Goal: Find specific page/section

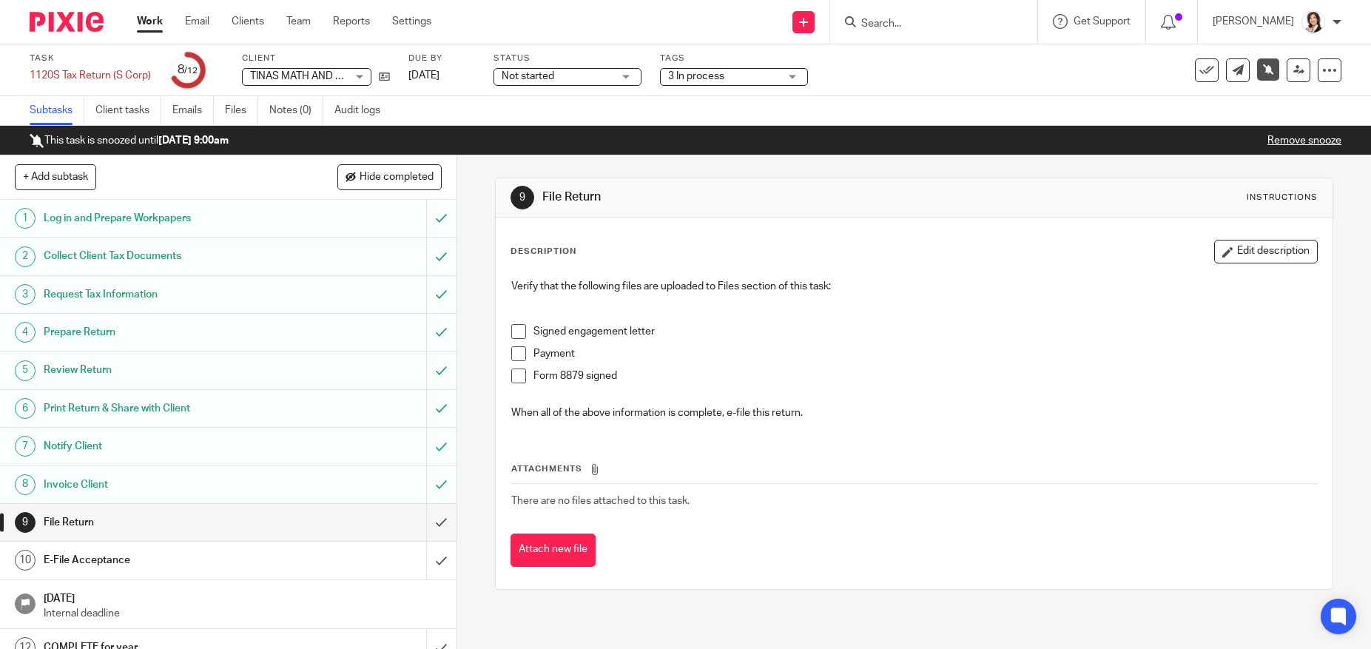
click at [934, 22] on input "Search" at bounding box center [926, 24] width 133 height 13
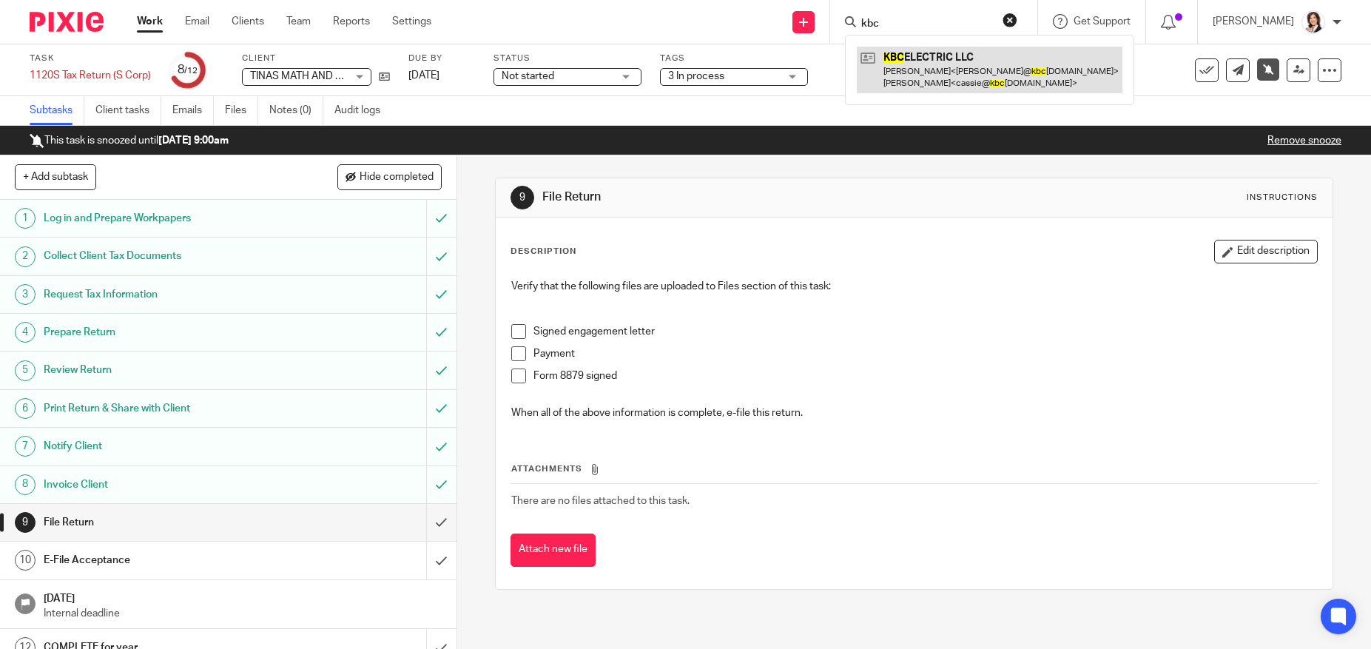
type input "kbc"
click at [932, 82] on link at bounding box center [990, 70] width 266 height 46
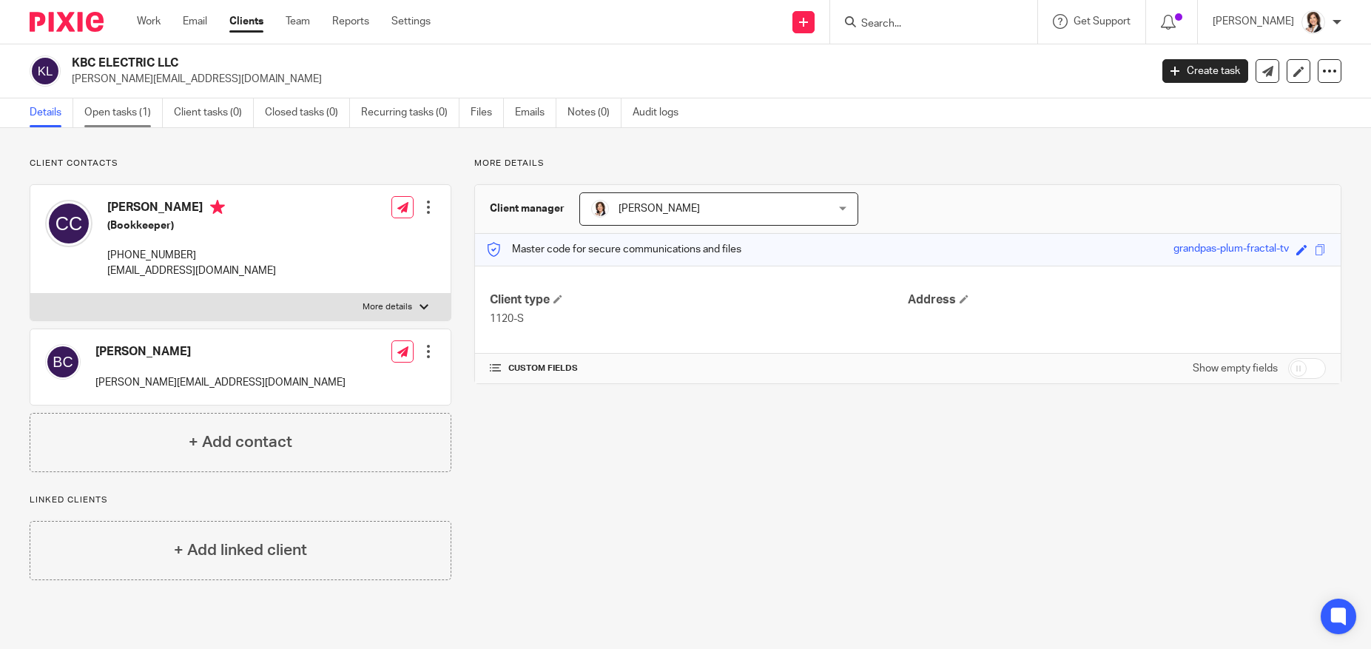
click at [133, 111] on link "Open tasks (1)" at bounding box center [123, 112] width 78 height 29
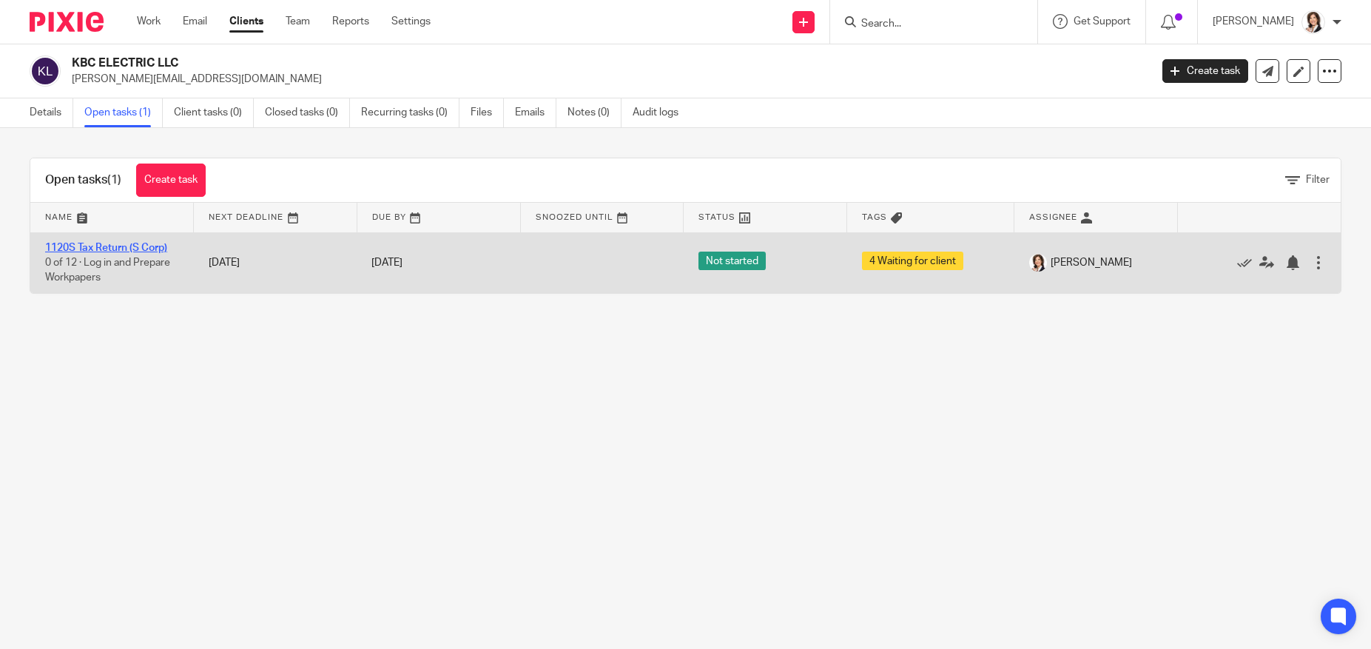
click at [115, 244] on link "1120S Tax Return (S Corp)" at bounding box center [106, 248] width 122 height 10
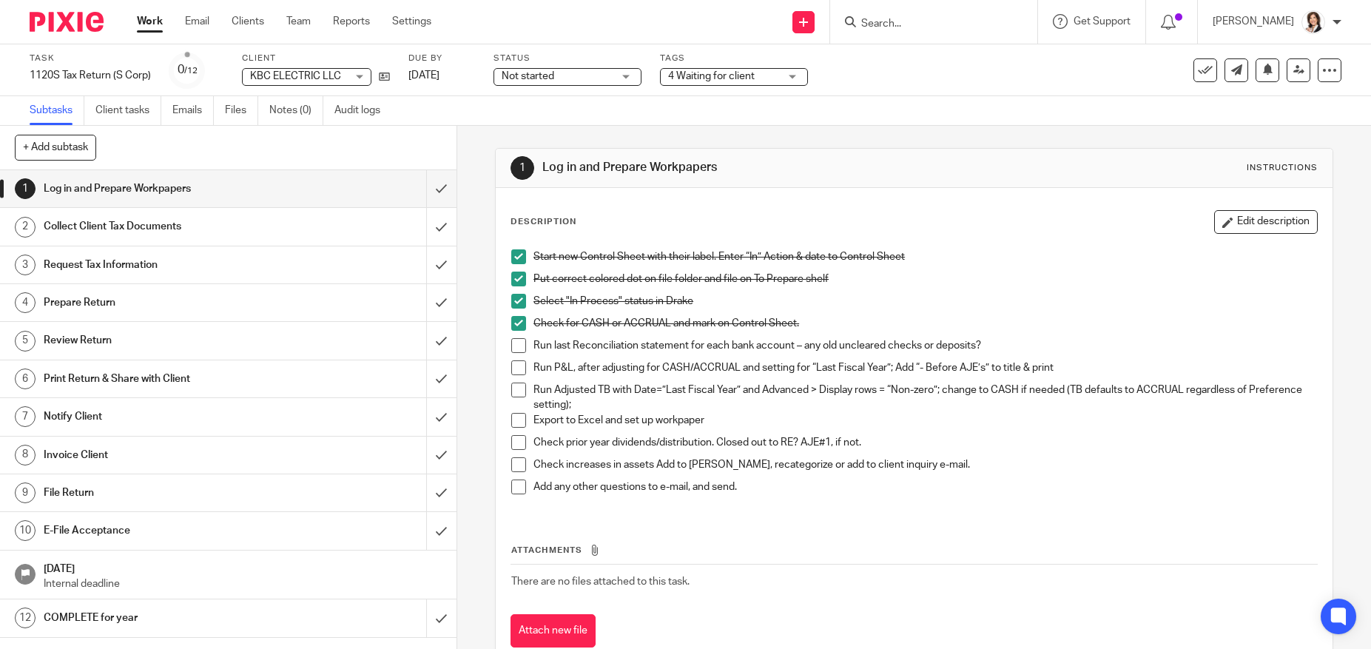
click at [514, 343] on span at bounding box center [518, 345] width 15 height 15
